Goal: Find specific page/section: Find specific page/section

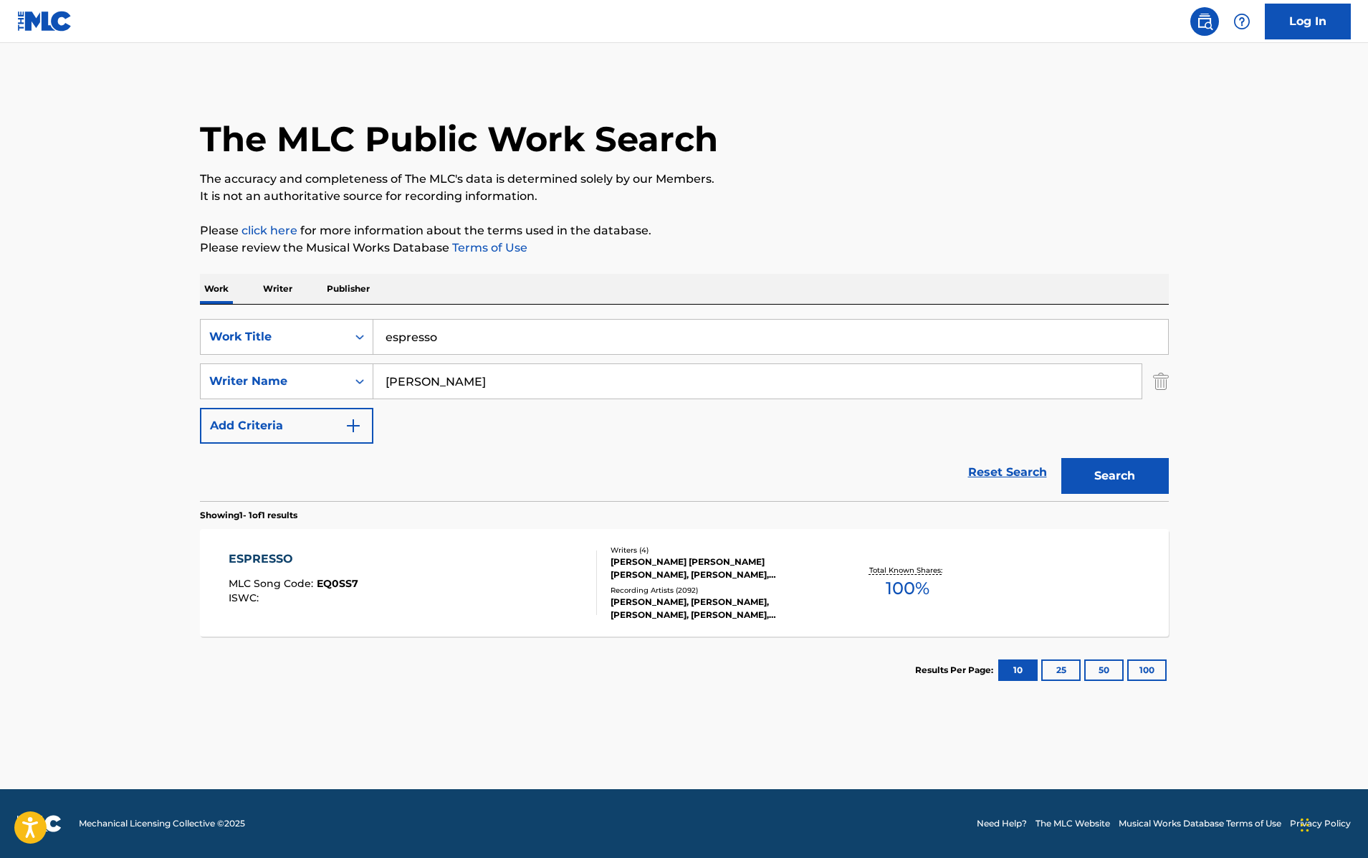
click at [992, 475] on link "Reset Search" at bounding box center [1007, 473] width 93 height 32
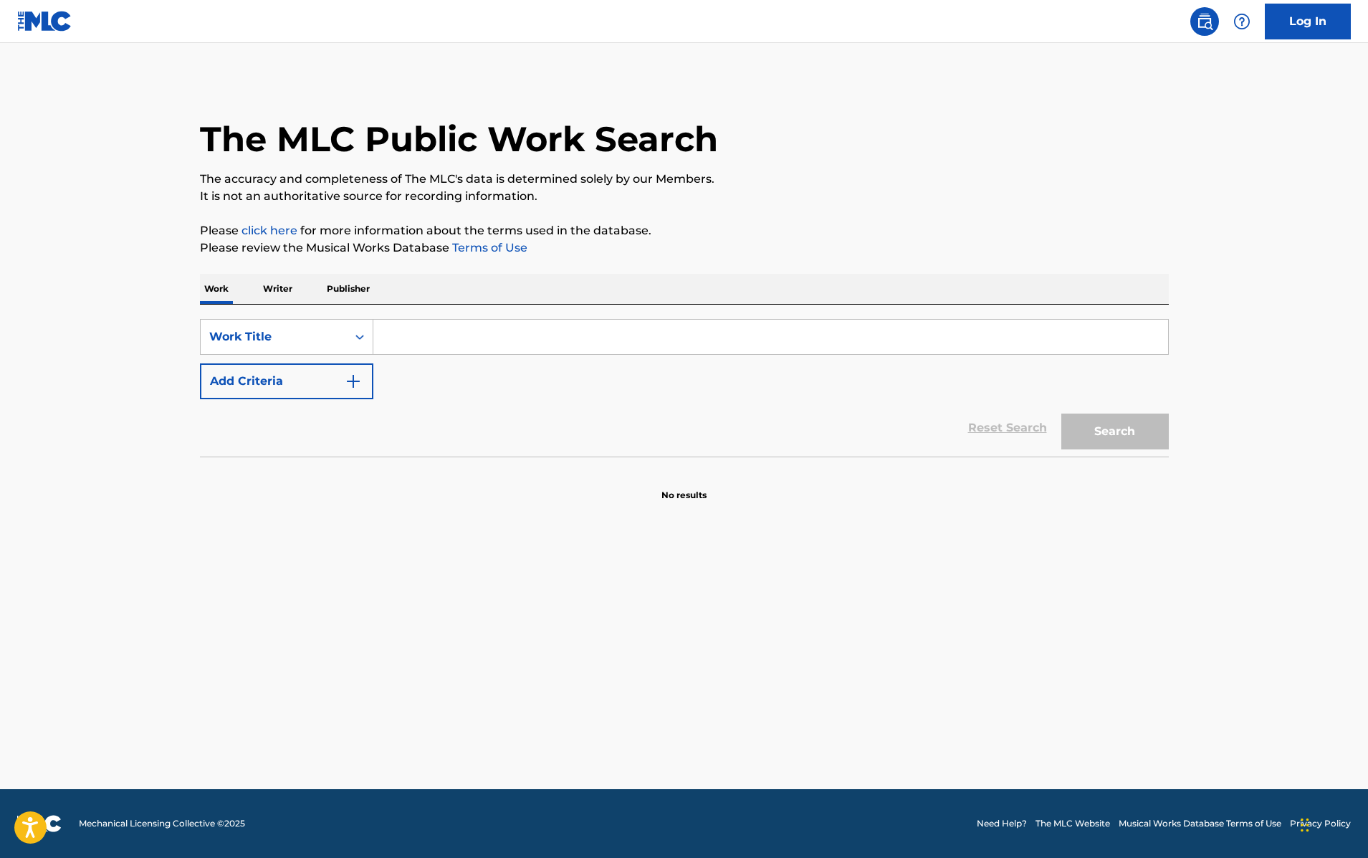
click at [332, 318] on div "SearchWithCriteriad947a406-c48a-4a87-ae47-5de32a05f2f3 Work Title Add Criteria …" at bounding box center [684, 381] width 969 height 152
click at [334, 334] on div "Work Title" at bounding box center [273, 336] width 129 height 17
click at [331, 382] on div "MLC Song Code" at bounding box center [287, 373] width 172 height 36
click at [446, 343] on input "Search Form" at bounding box center [770, 337] width 795 height 34
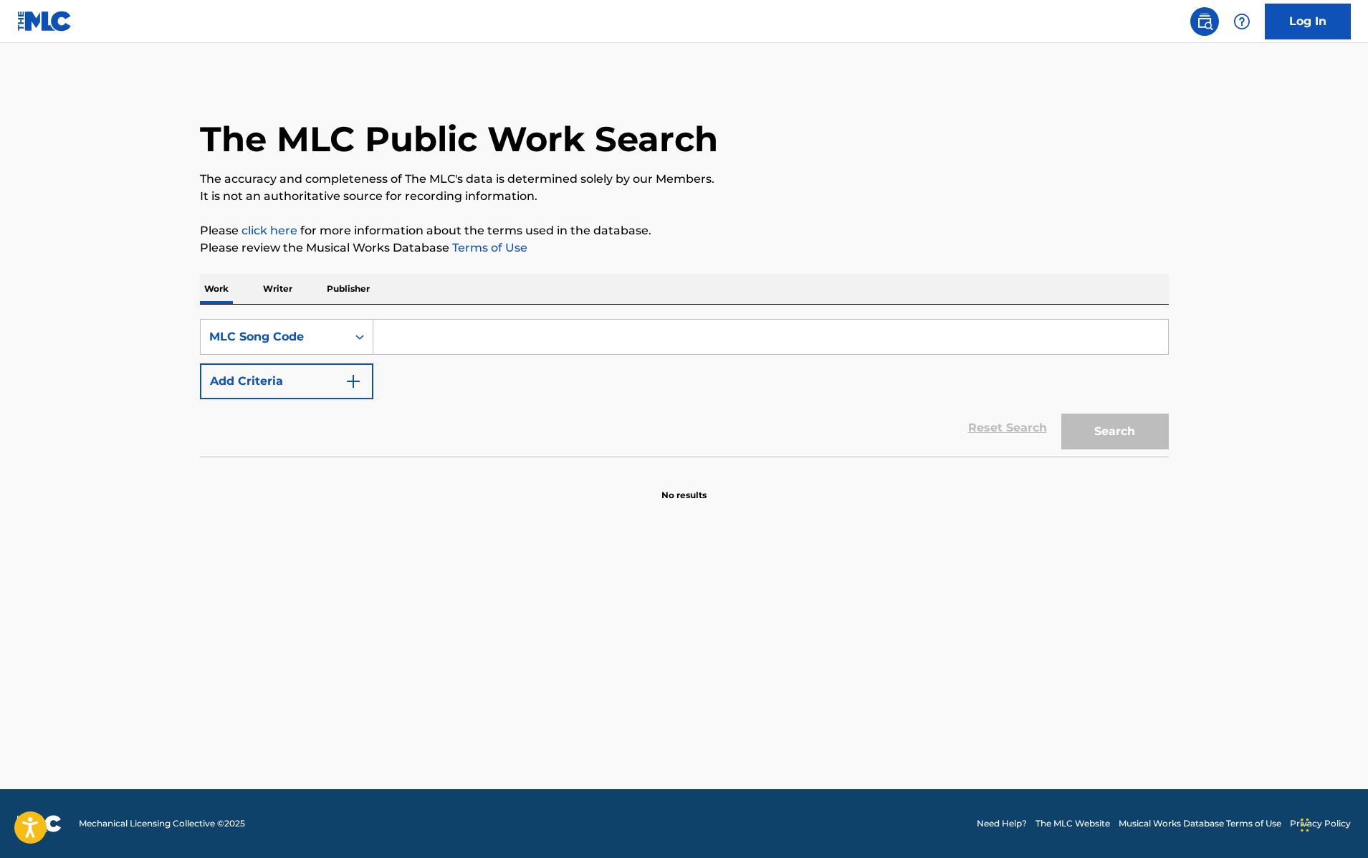
paste input "TV3QOT"
type input "TV3QOT"
click at [1062, 414] on button "Search" at bounding box center [1116, 432] width 108 height 36
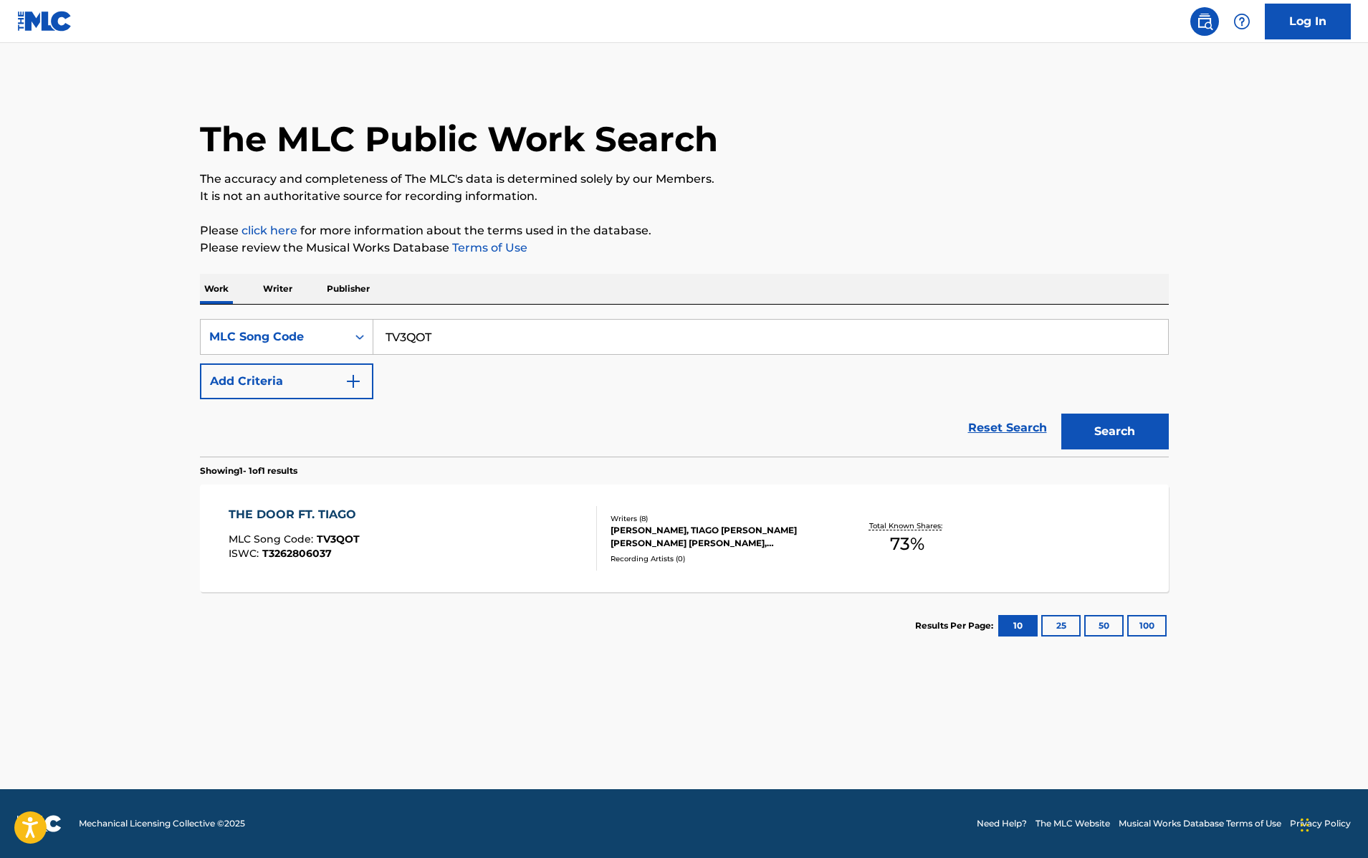
click at [320, 513] on div "THE DOOR FT. TIAGO" at bounding box center [296, 514] width 135 height 17
